Goal: Transaction & Acquisition: Purchase product/service

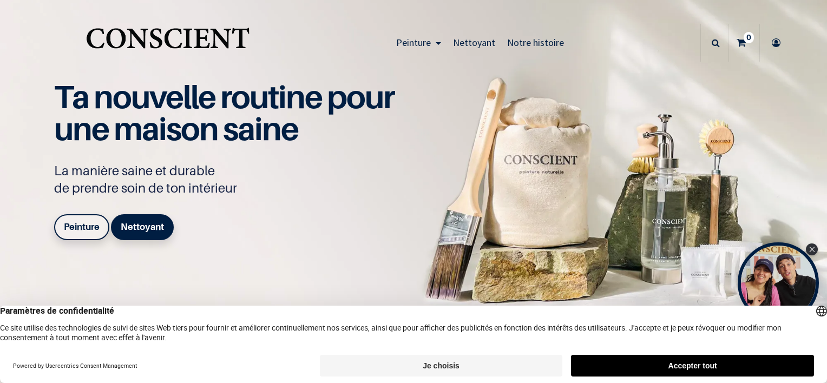
click at [660, 360] on button "Accepter tout" at bounding box center [692, 366] width 243 height 22
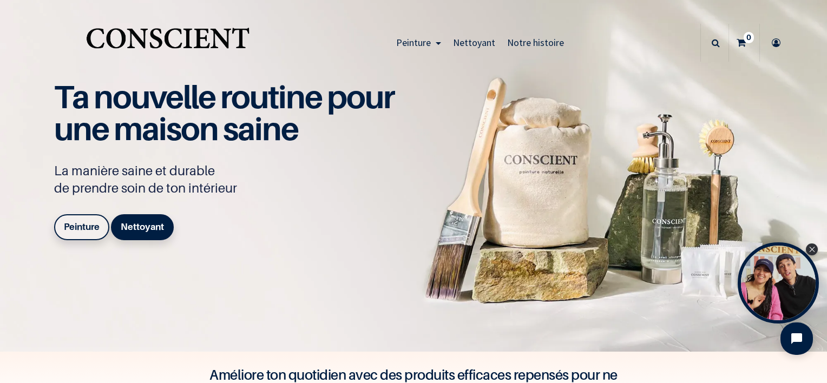
click at [299, 204] on div "Ta nouvelle routine pour une maison saine La manière saine et durable de prendr…" at bounding box center [230, 163] width 352 height 164
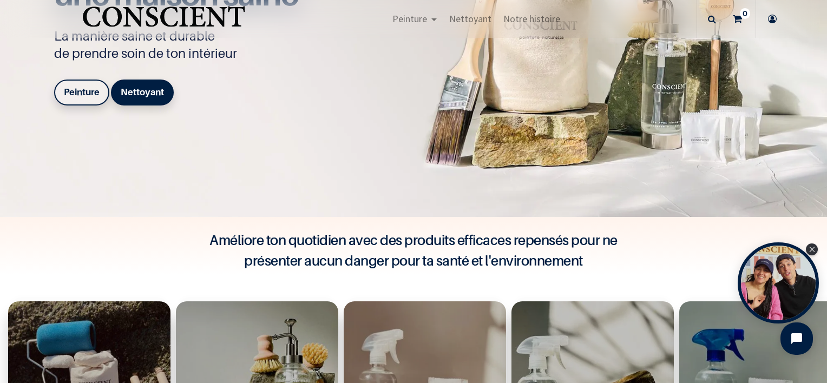
scroll to position [325, 0]
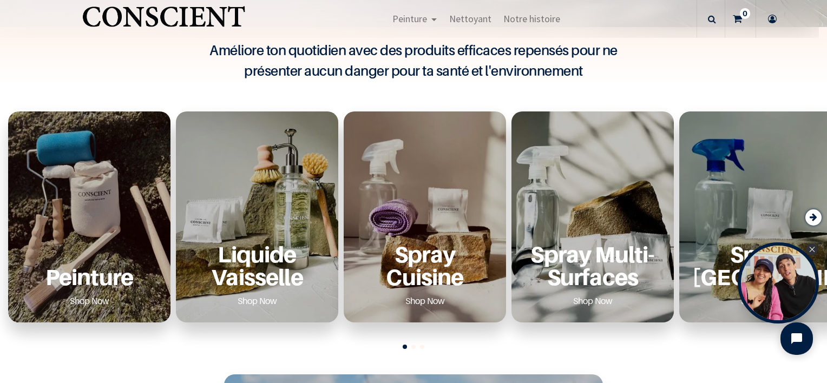
click at [118, 280] on p "Peinture" at bounding box center [89, 277] width 136 height 22
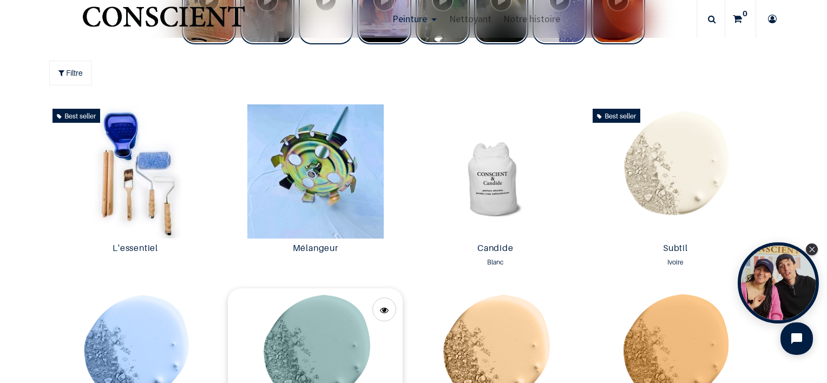
scroll to position [541, 0]
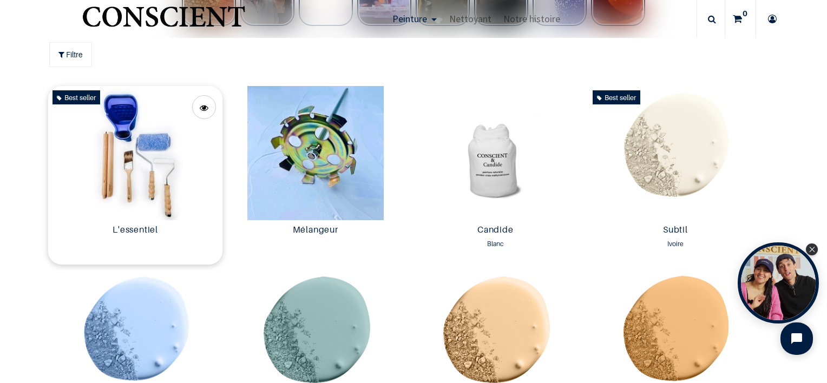
click at [149, 213] on img at bounding box center [135, 153] width 175 height 134
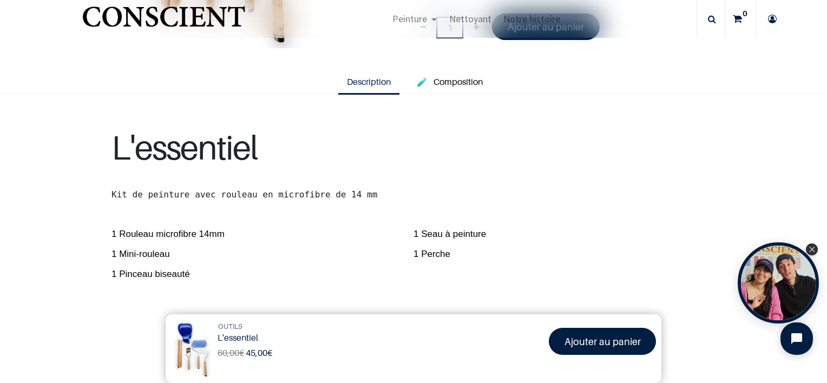
scroll to position [271, 0]
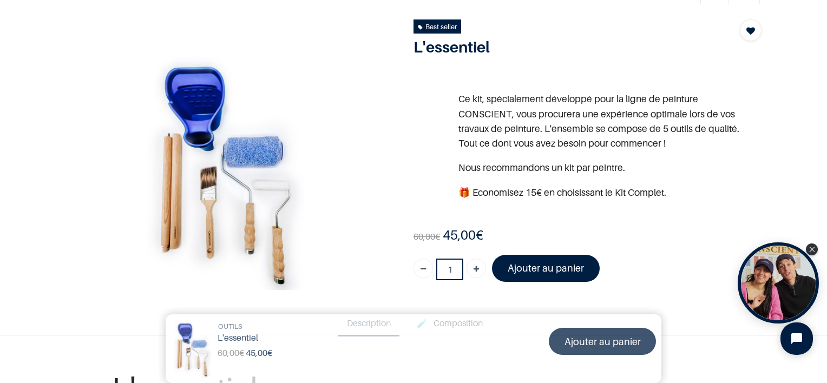
scroll to position [54, 0]
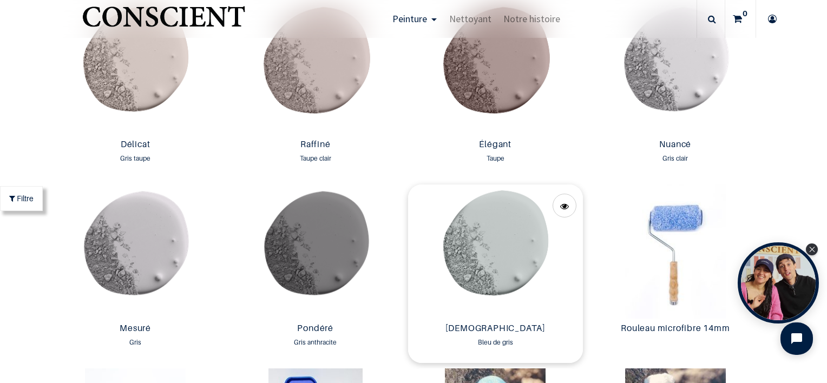
scroll to position [1679, 0]
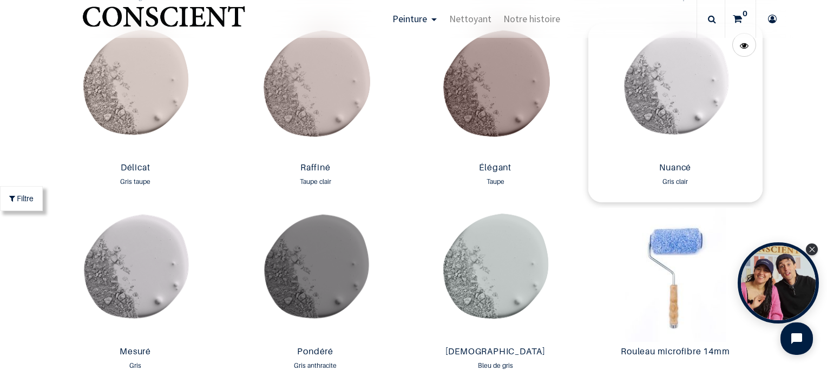
click at [674, 84] on img at bounding box center [676, 91] width 175 height 134
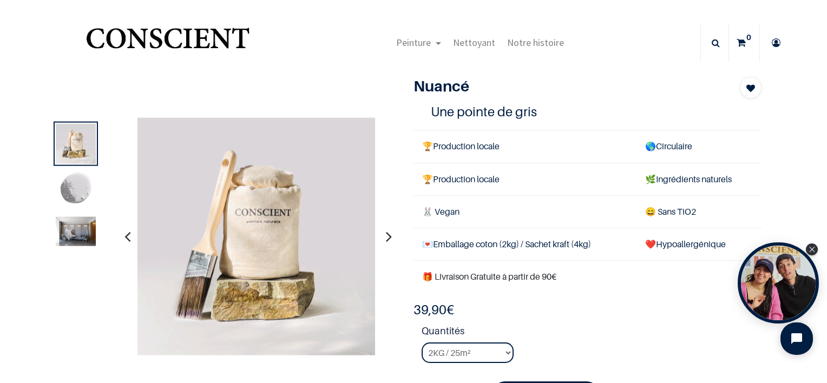
click at [92, 226] on img at bounding box center [76, 231] width 40 height 29
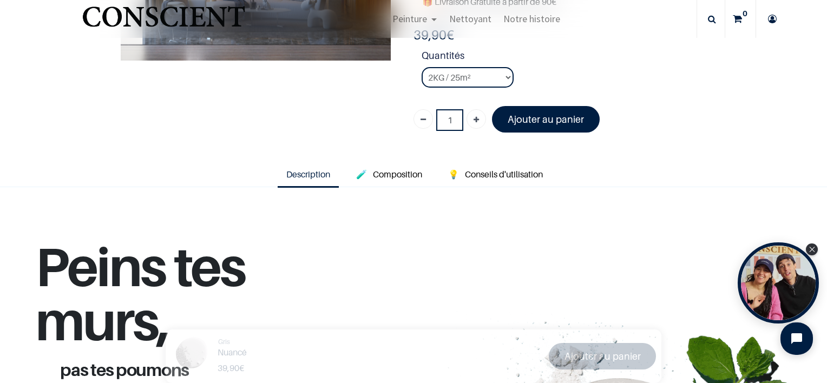
scroll to position [217, 0]
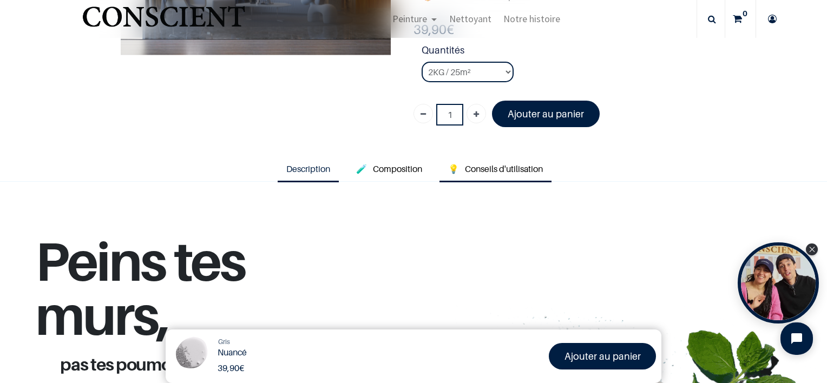
click at [496, 167] on span "Conseils d'utilisation" at bounding box center [504, 169] width 78 height 11
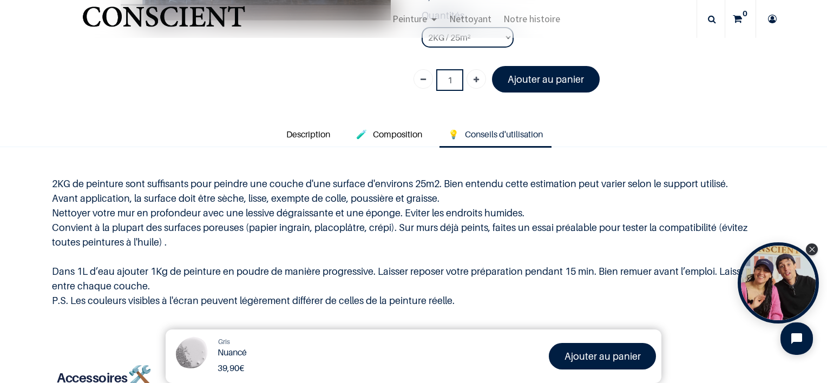
scroll to position [271, 0]
